Goal: Navigation & Orientation: Go to known website

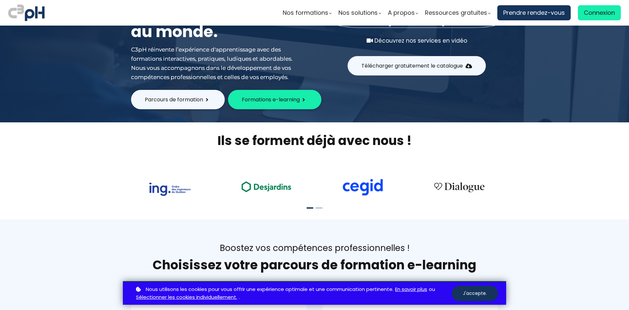
scroll to position [98, 0]
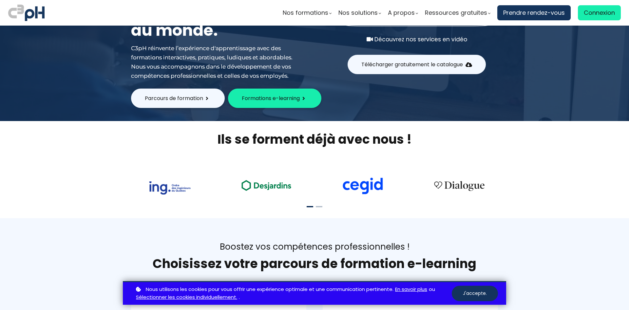
click at [473, 296] on button "J'accepte." at bounding box center [475, 292] width 46 height 15
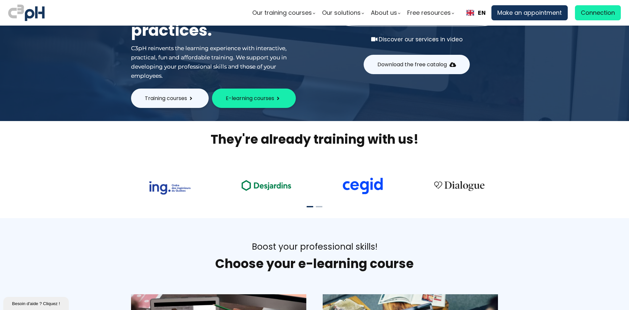
scroll to position [0, 0]
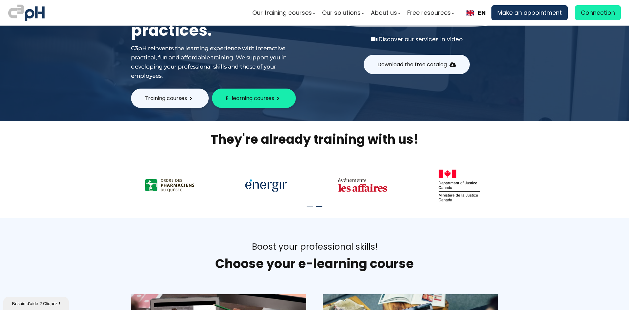
click at [307, 205] on ul at bounding box center [314, 206] width 25 height 13
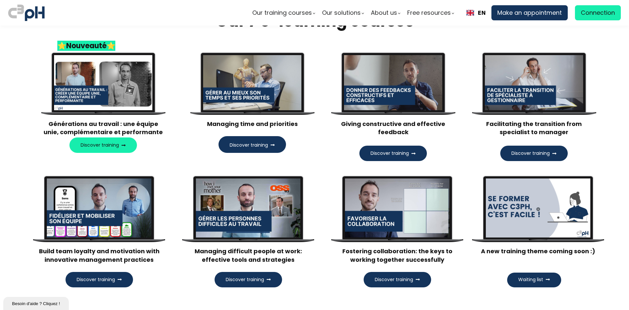
scroll to position [754, 0]
